Goal: Information Seeking & Learning: Learn about a topic

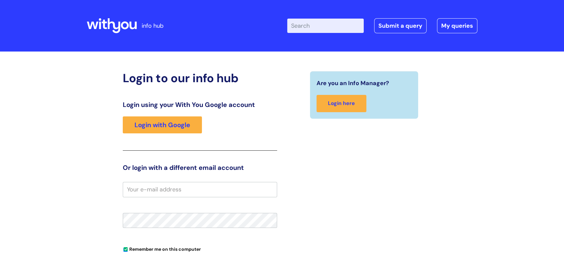
click at [303, 27] on input "Enter your search term here..." at bounding box center [325, 26] width 77 height 14
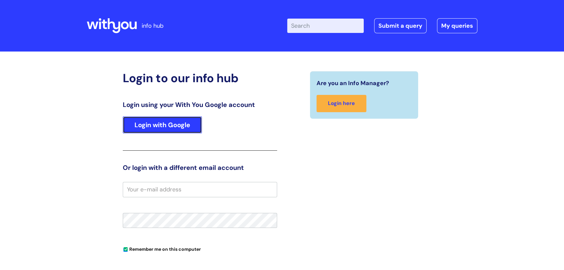
click at [174, 125] on link "Login with Google" at bounding box center [162, 124] width 79 height 17
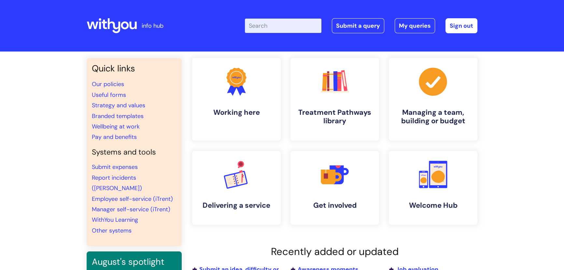
click at [270, 28] on input "Enter your search term here..." at bounding box center [283, 26] width 77 height 14
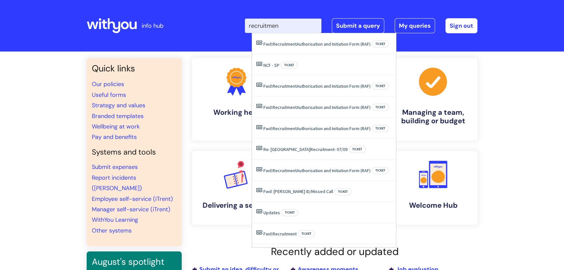
type input "recruitment"
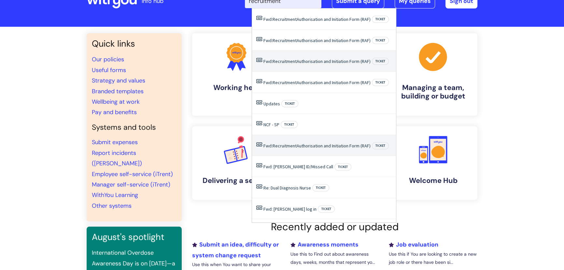
scroll to position [59, 0]
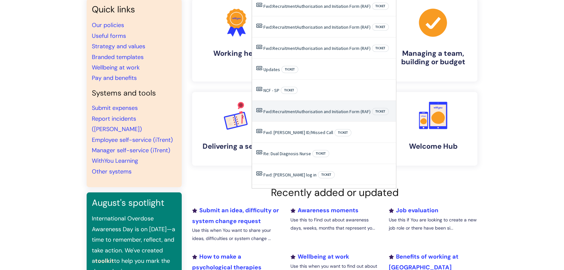
click at [274, 111] on span "Recruitment" at bounding box center [285, 111] width 24 height 6
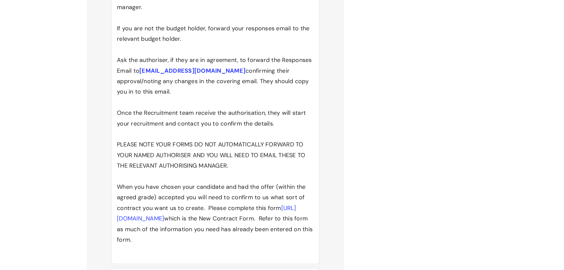
scroll to position [3880, 0]
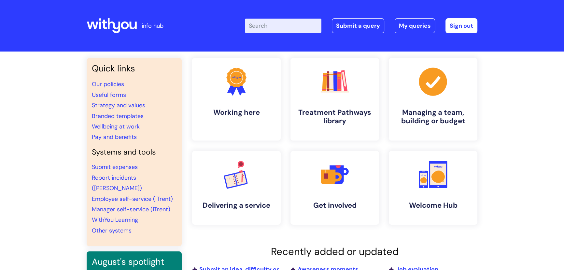
click at [271, 29] on input "Enter your search term here..." at bounding box center [283, 26] width 77 height 14
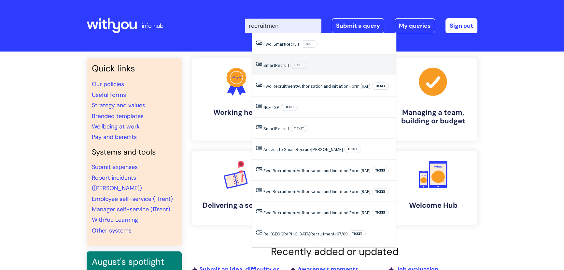
type input "recruitment"
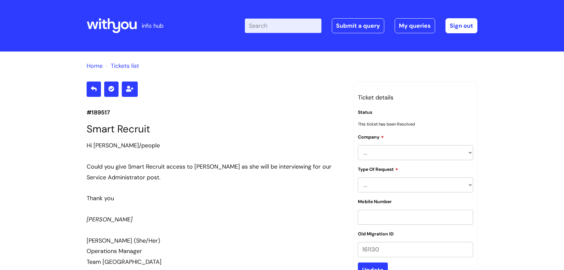
scroll to position [658, 0]
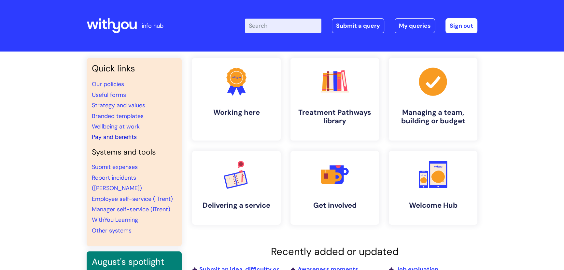
click at [105, 137] on link "Pay and benefits" at bounding box center [114, 137] width 45 height 8
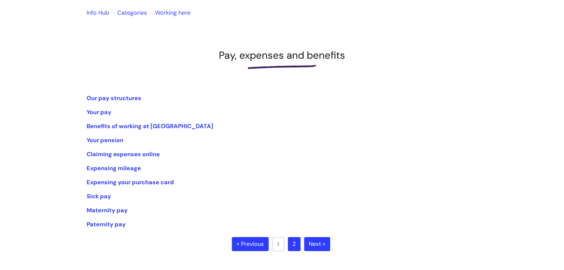
scroll to position [59, 0]
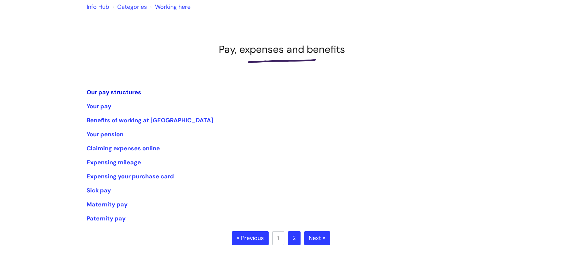
click at [114, 91] on link "Our pay structures" at bounding box center [114, 92] width 55 height 8
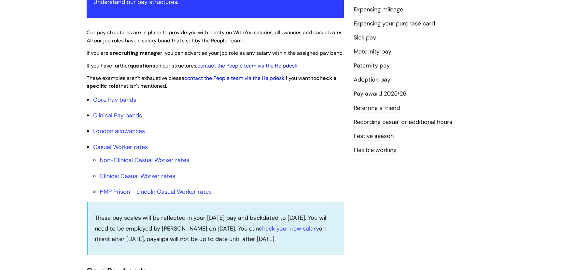
scroll to position [148, 0]
click at [120, 119] on link "Clinical Pay bands" at bounding box center [117, 115] width 49 height 8
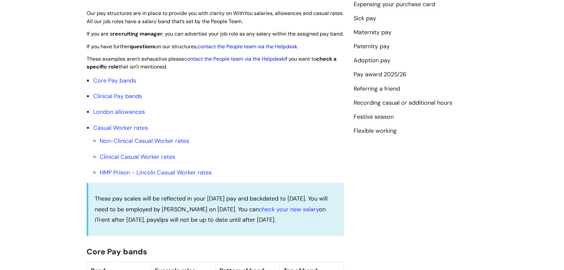
scroll to position [140, 0]
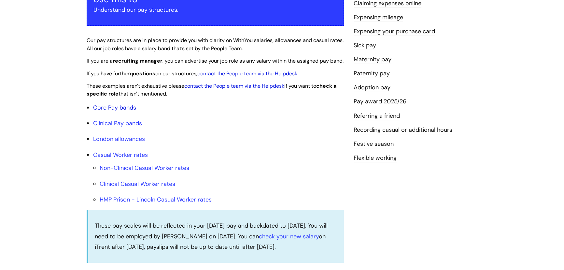
click at [125, 111] on link "Core Pay bands" at bounding box center [114, 108] width 43 height 8
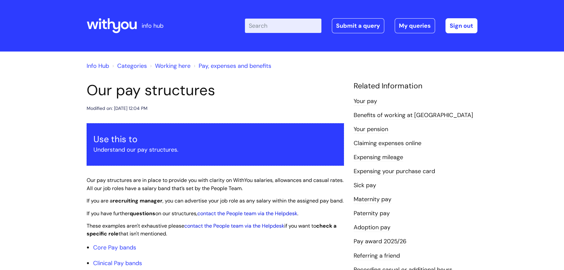
click at [258, 27] on input "Enter your search term here..." at bounding box center [283, 26] width 77 height 14
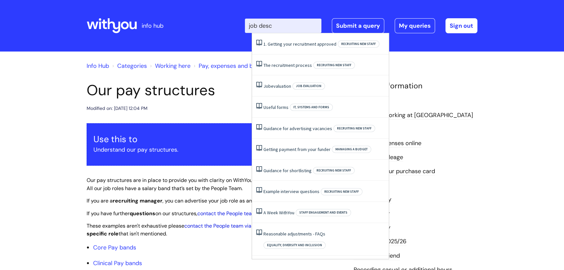
type input "job descr"
click at [285, 66] on link "The recruitment process" at bounding box center [287, 65] width 49 height 6
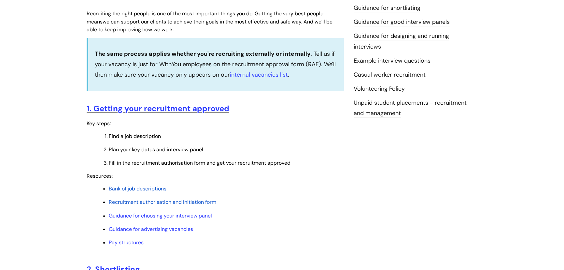
scroll to position [177, 0]
click at [145, 189] on span "Bank of job descriptions" at bounding box center [138, 188] width 58 height 7
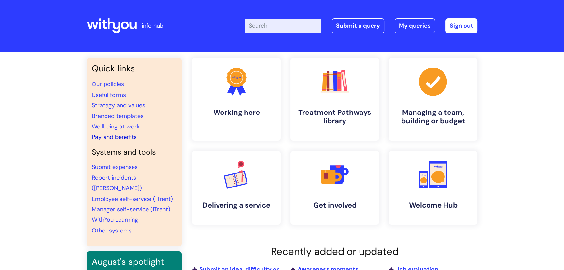
click at [116, 137] on link "Pay and benefits" at bounding box center [114, 137] width 45 height 8
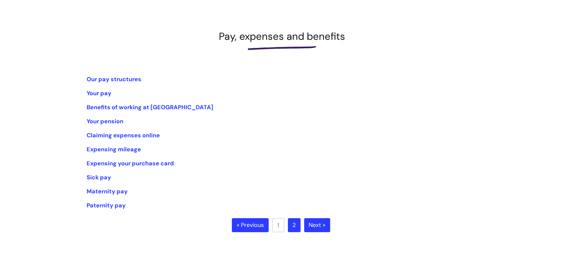
scroll to position [89, 0]
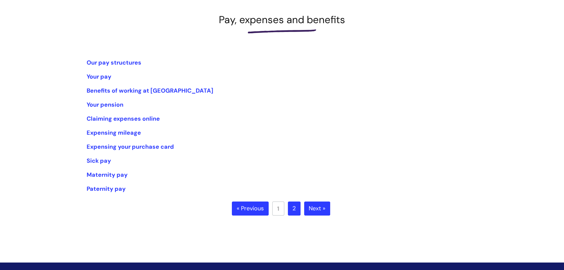
click at [319, 207] on link "Next »" at bounding box center [317, 208] width 26 height 14
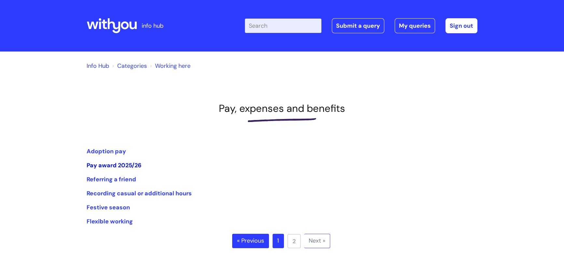
click at [117, 165] on link "Pay award 2025/26" at bounding box center [114, 165] width 55 height 8
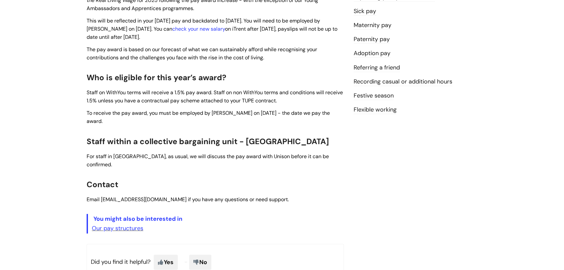
scroll to position [177, 0]
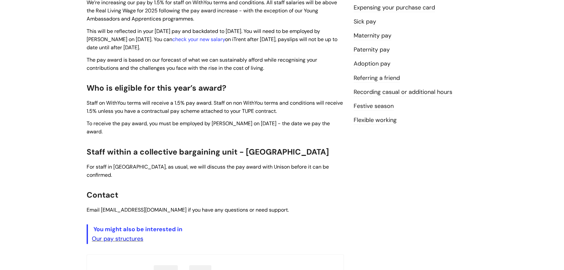
click at [140, 234] on link "Our pay structures" at bounding box center [117, 238] width 51 height 8
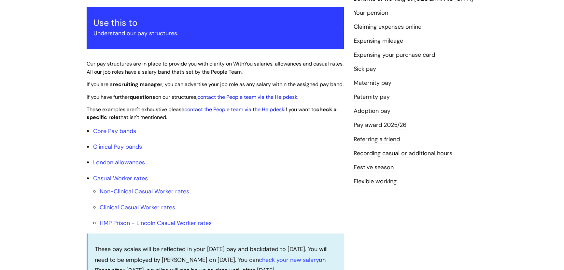
scroll to position [118, 0]
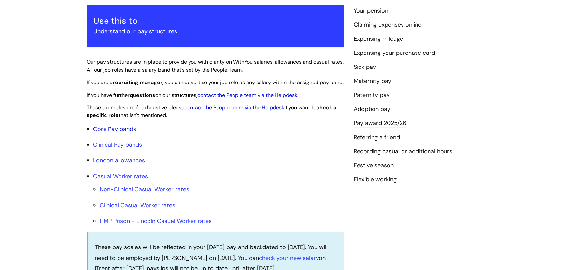
click at [128, 133] on link "Core Pay bands" at bounding box center [114, 129] width 43 height 8
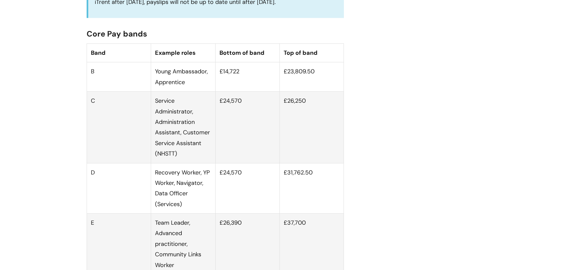
scroll to position [385, 0]
